Goal: Information Seeking & Learning: Check status

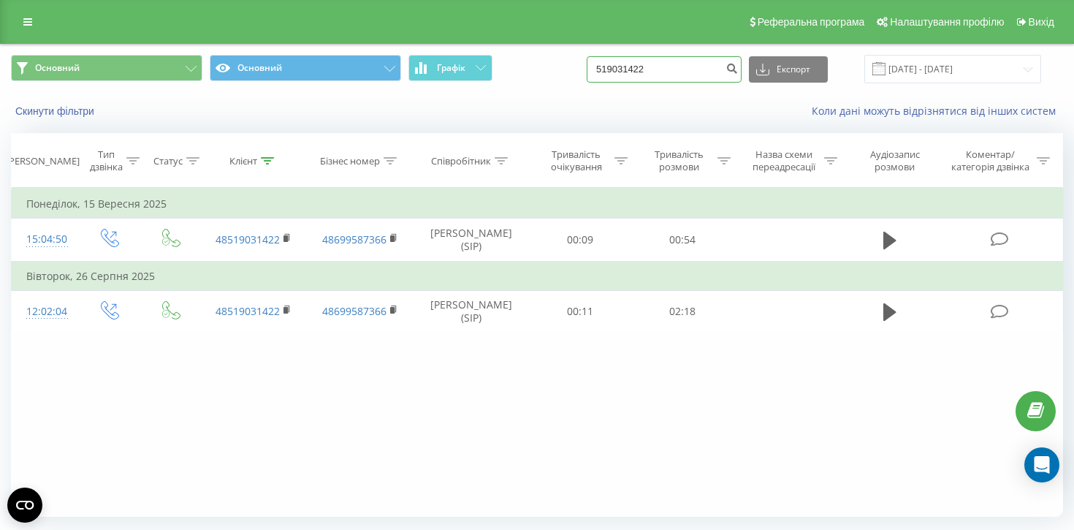
click at [701, 56] on input "519031422" at bounding box center [664, 69] width 155 height 26
click at [701, 61] on input "519031422" at bounding box center [664, 69] width 155 height 26
paste input "+48 (575) 683-013"
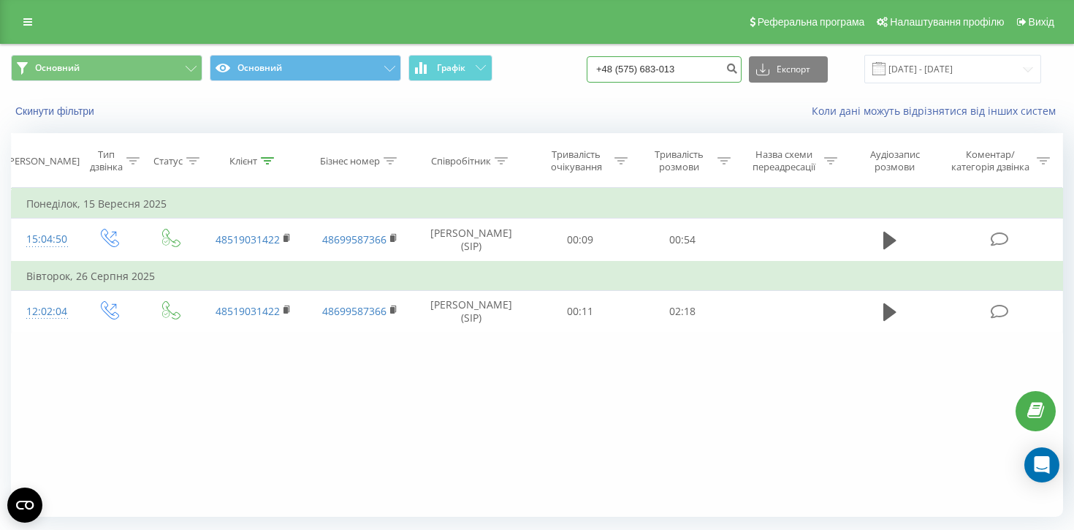
click at [678, 68] on input "+48 (575) 683-013" at bounding box center [664, 69] width 155 height 26
click at [652, 69] on input "+48 (575)683-013" at bounding box center [664, 69] width 155 height 26
type input "(575)683-013"
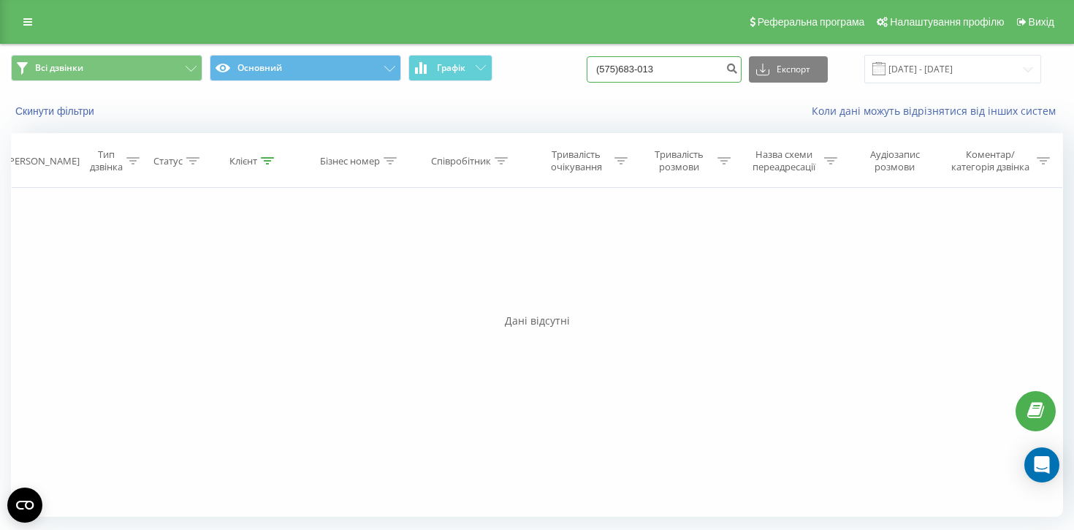
click at [701, 70] on input "(575)683-013" at bounding box center [664, 69] width 155 height 26
click at [676, 66] on input "(575)683-013" at bounding box center [664, 69] width 155 height 26
click at [654, 69] on input "(575)683013" at bounding box center [664, 69] width 155 height 26
type input "575683013"
